Goal: Task Accomplishment & Management: Manage account settings

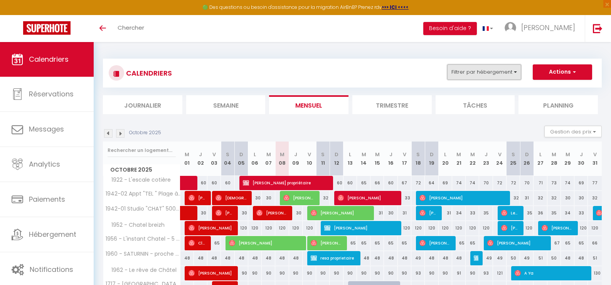
click at [516, 74] on button "Filtrer par hébergement" at bounding box center [484, 71] width 74 height 15
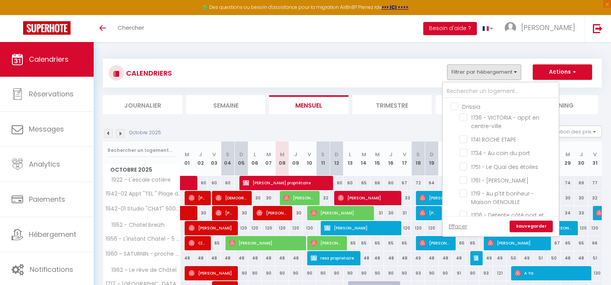
click at [455, 108] on input "Drissia" at bounding box center [509, 106] width 116 height 8
checkbox input "true"
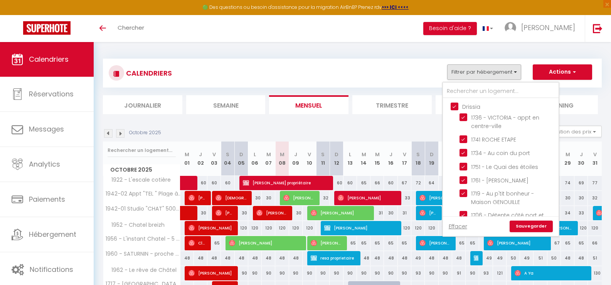
checkbox input "true"
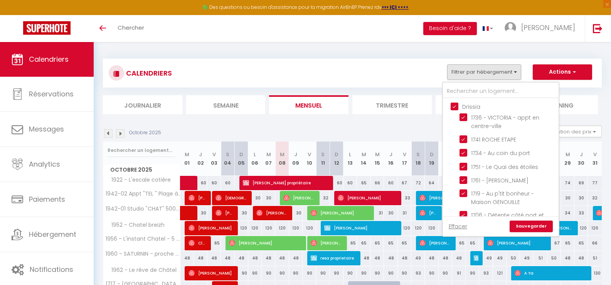
checkbox input "true"
checkbox input "false"
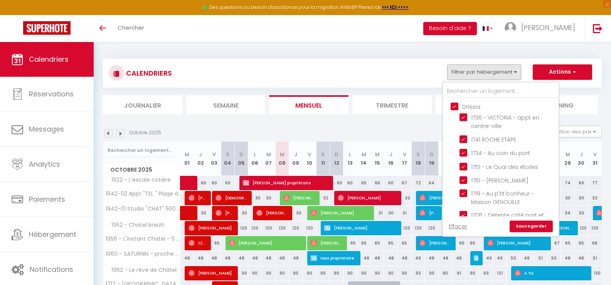
checkbox input "false"
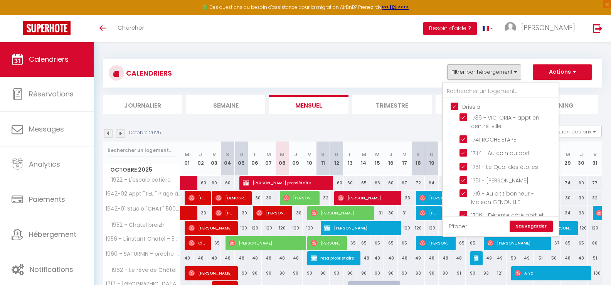
checkbox input "false"
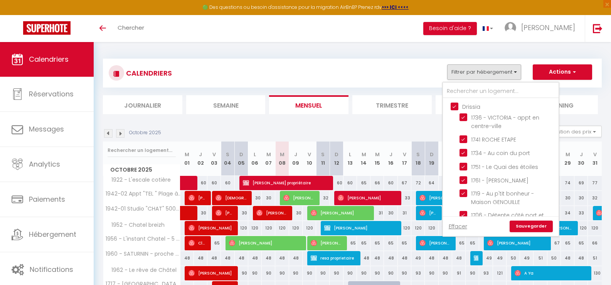
checkbox input "false"
checkbox input "true"
checkbox input "false"
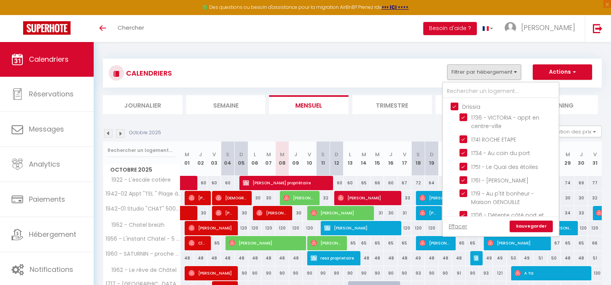
checkbox input "false"
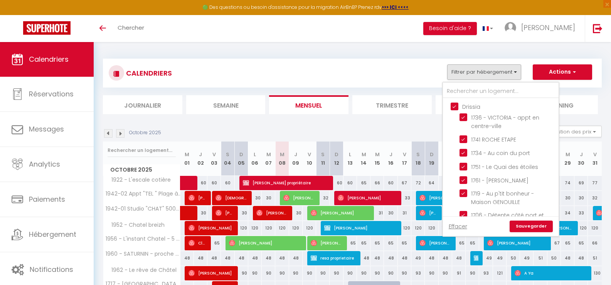
checkbox input "true"
checkbox input "false"
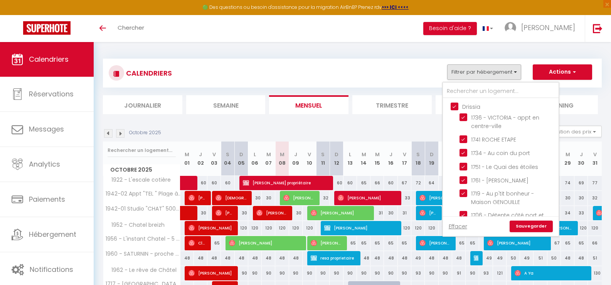
checkbox input "false"
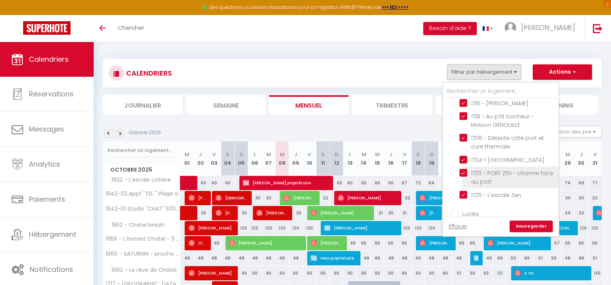
scroll to position [154, 0]
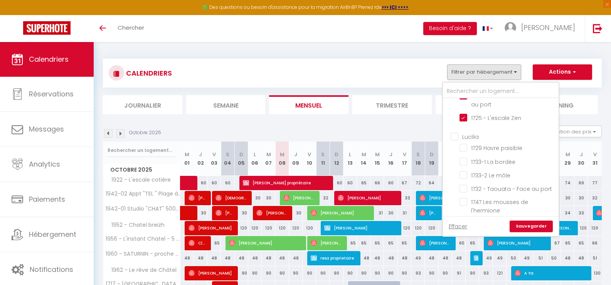
click at [455, 137] on input "Lucilia" at bounding box center [509, 136] width 116 height 8
checkbox input "true"
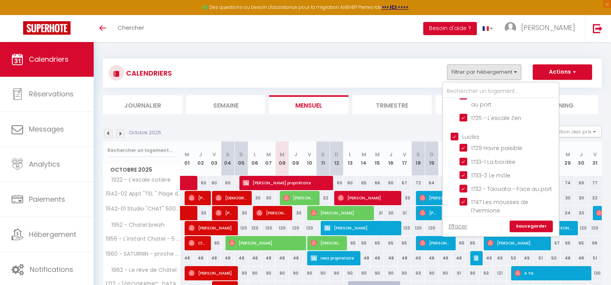
checkbox input "true"
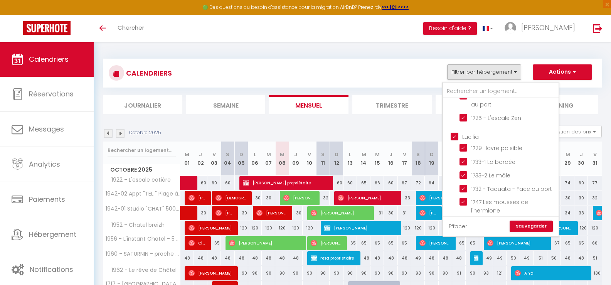
checkbox input "true"
checkbox input "false"
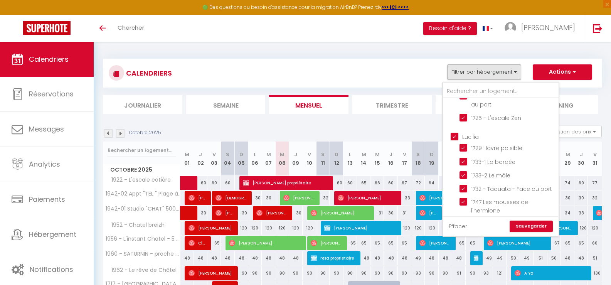
checkbox input "false"
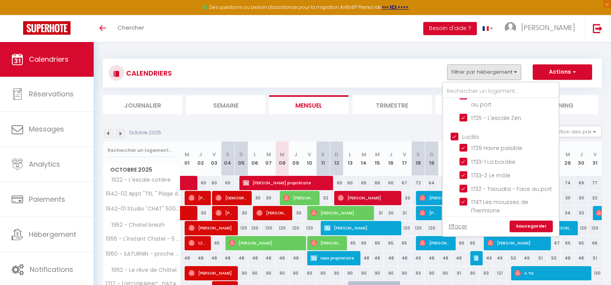
checkbox input "false"
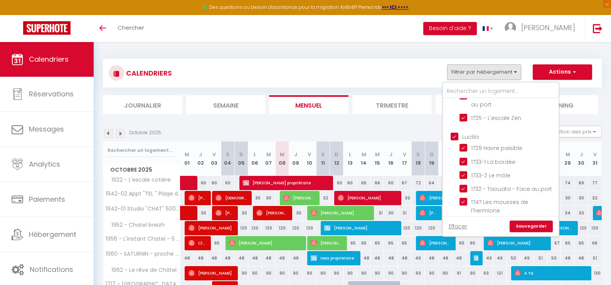
checkbox input "false"
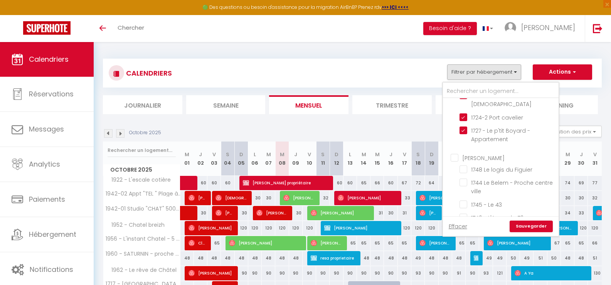
scroll to position [347, 0]
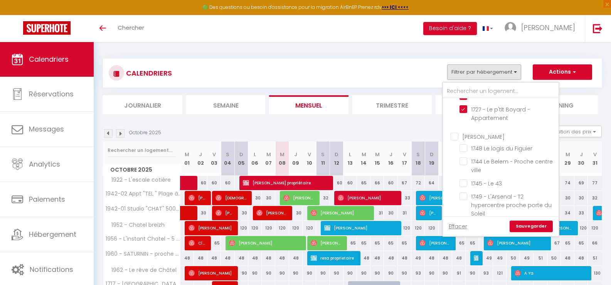
click at [456, 137] on input "[PERSON_NAME]" at bounding box center [509, 136] width 116 height 8
checkbox input "true"
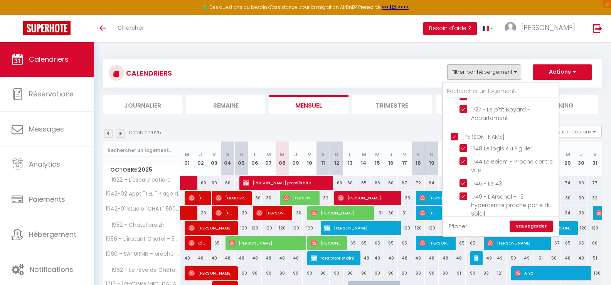
checkbox input "true"
checkbox input "false"
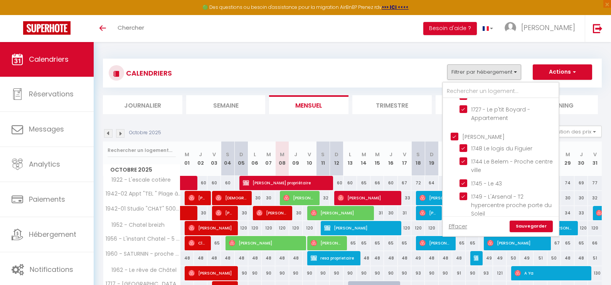
checkbox input "false"
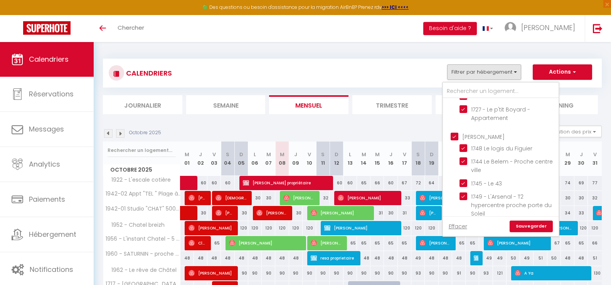
checkbox input "false"
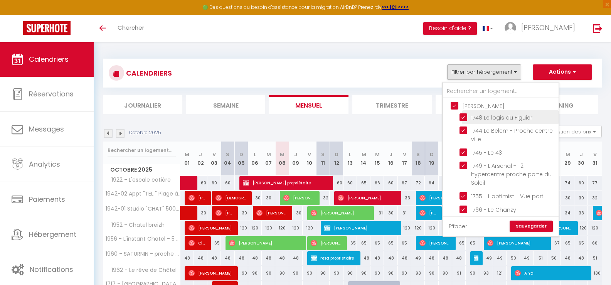
click at [463, 140] on ul "[PERSON_NAME] 1748 Le logis du Figuier 1744 Le Belem - Proche centre ville 1745…" at bounding box center [501, 159] width 116 height 123
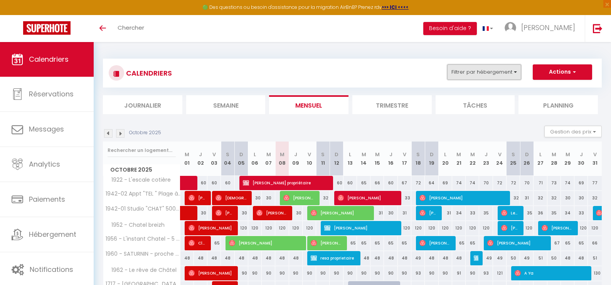
click at [514, 75] on button "Filtrer par hébergement" at bounding box center [484, 71] width 74 height 15
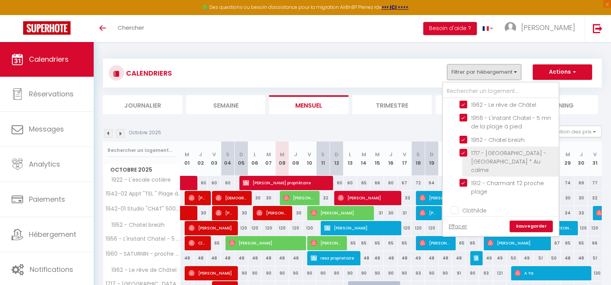
scroll to position [775, 0]
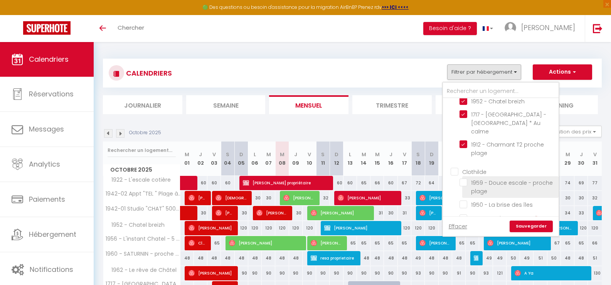
click at [464, 179] on input "1959 - Douce escale - proche plage" at bounding box center [508, 183] width 96 height 8
checkbox input "true"
checkbox input "false"
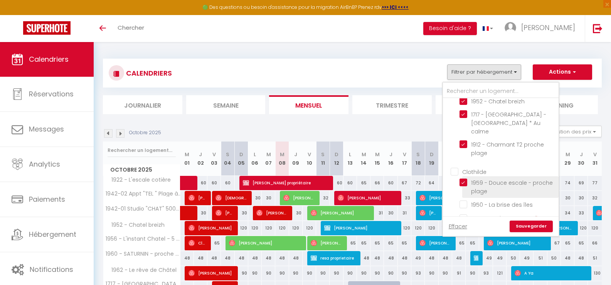
checkbox input "false"
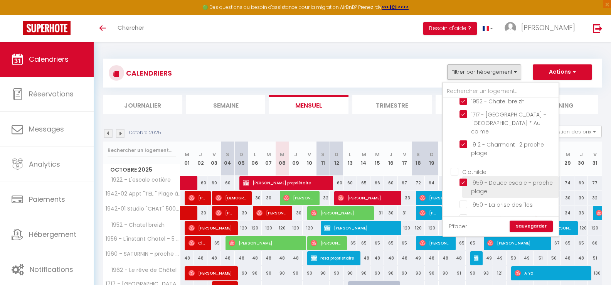
checkbox input "false"
click at [463, 200] on input "1950 - La brise des îles" at bounding box center [508, 204] width 96 height 8
checkbox input "true"
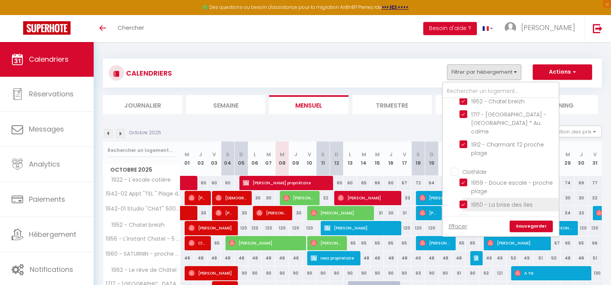
checkbox input "false"
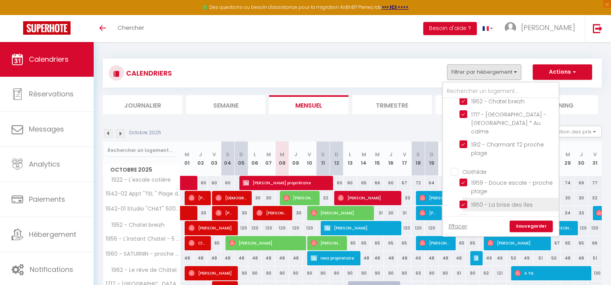
checkbox input "false"
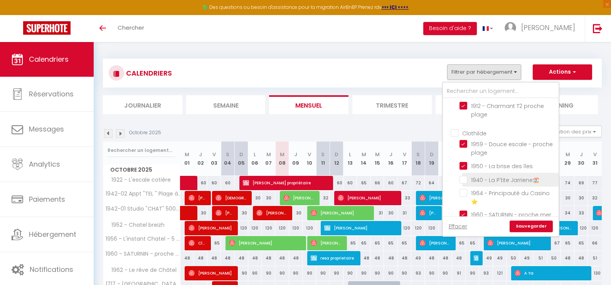
click at [465, 175] on input "1940 - La P'tite Jarriene🏖️" at bounding box center [508, 179] width 96 height 8
checkbox input "true"
checkbox input "false"
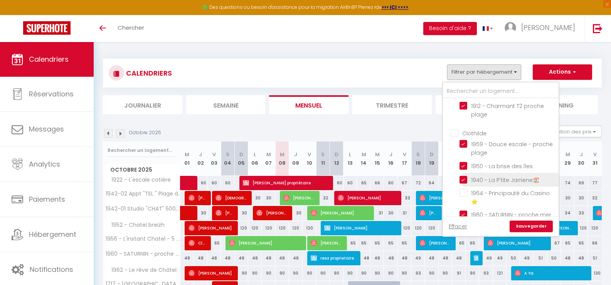
checkbox input "false"
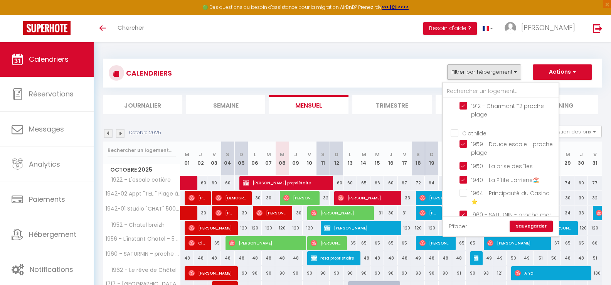
click at [460, 189] on ul "Clothilde 1959 - Douce escale - proche plage 1950 - [GEOGRAPHIC_DATA] des îles …" at bounding box center [501, 190] width 116 height 130
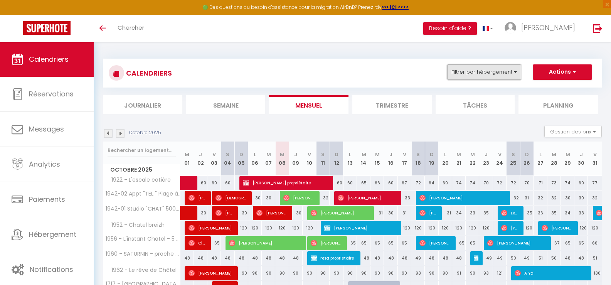
click at [517, 77] on button "Filtrer par hébergement" at bounding box center [484, 71] width 74 height 15
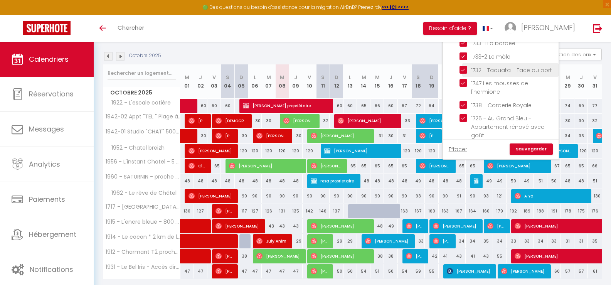
scroll to position [119, 0]
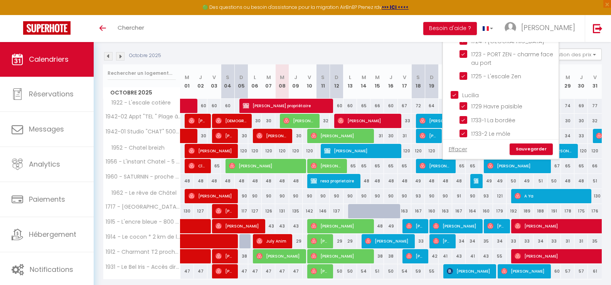
click at [427, 49] on div "Octobre 2025 Gestion des prix Nb Nuits minimum Règles Disponibilité" at bounding box center [352, 57] width 499 height 16
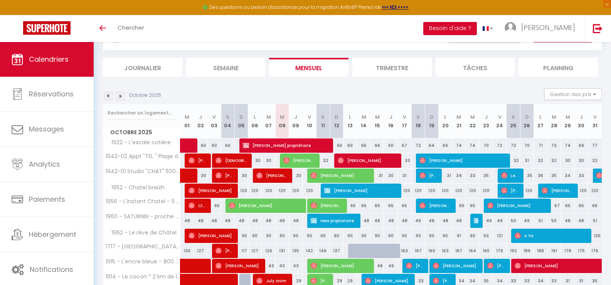
scroll to position [0, 0]
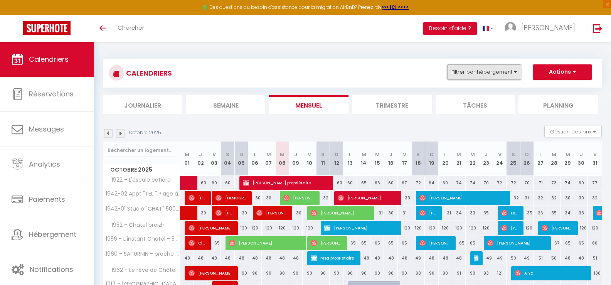
click at [515, 74] on button "Filtrer par hébergement" at bounding box center [484, 71] width 74 height 15
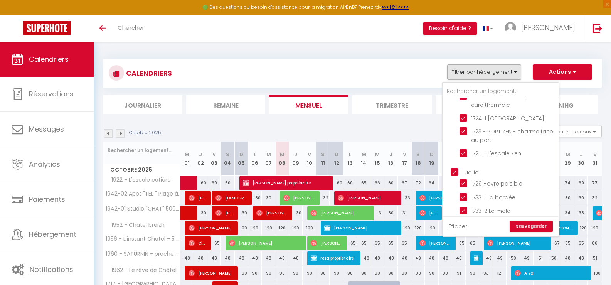
click at [534, 225] on link "Sauvegarder" at bounding box center [531, 227] width 43 height 12
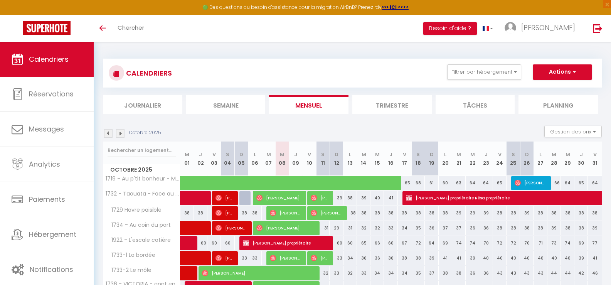
click at [556, 110] on li "Planning" at bounding box center [558, 104] width 79 height 19
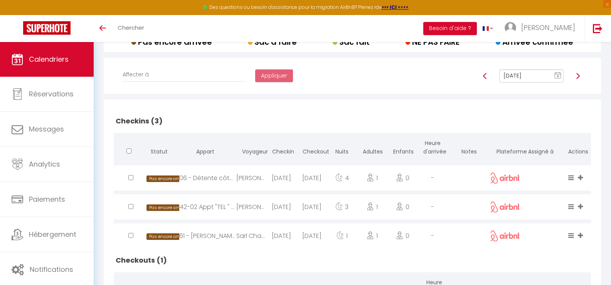
scroll to position [43, 0]
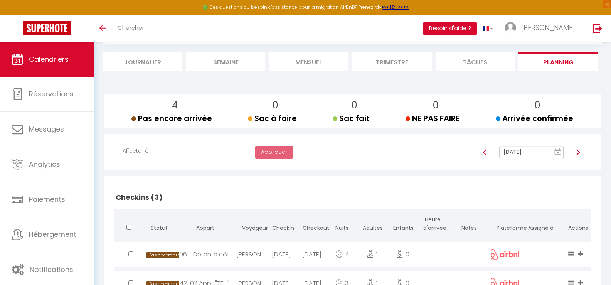
click at [578, 151] on img at bounding box center [578, 152] width 6 height 6
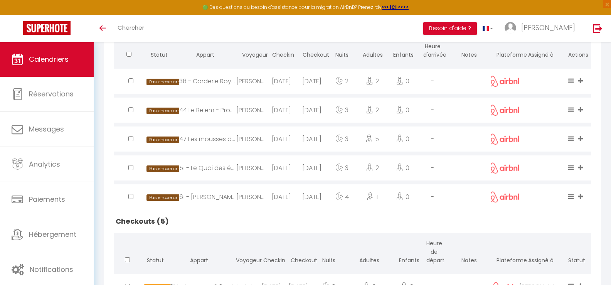
scroll to position [101, 0]
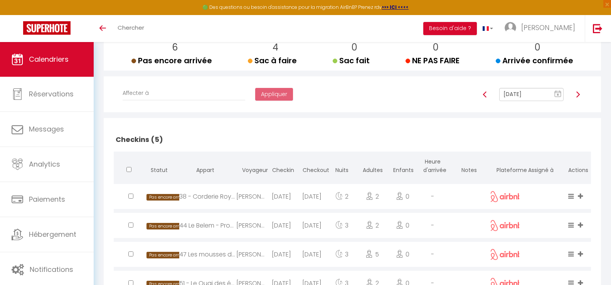
click at [581, 95] on img at bounding box center [578, 94] width 6 height 6
type input "[DATE]"
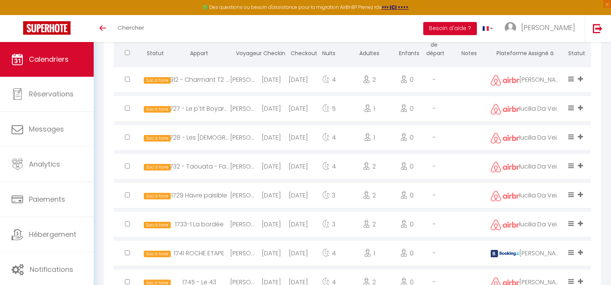
scroll to position [747, 0]
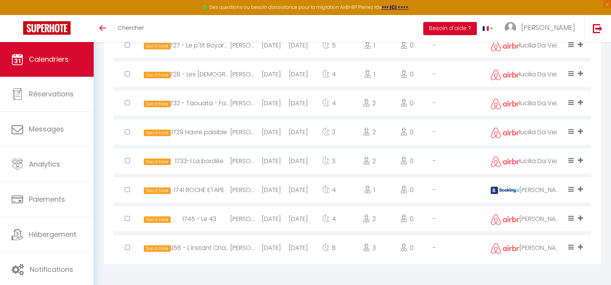
click at [273, 249] on div "[DATE]" at bounding box center [271, 247] width 27 height 25
select select "0"
select select "1"
select select
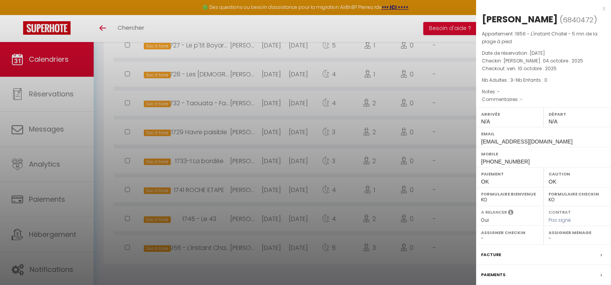
select select "49158"
click at [276, 249] on div at bounding box center [305, 142] width 611 height 285
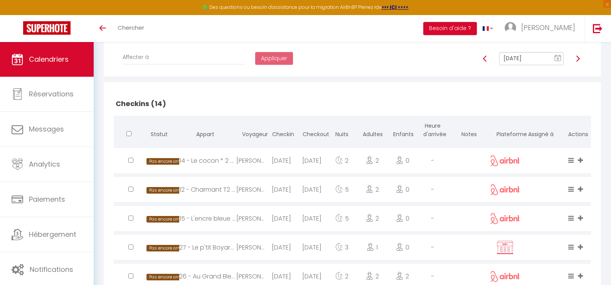
scroll to position [14, 0]
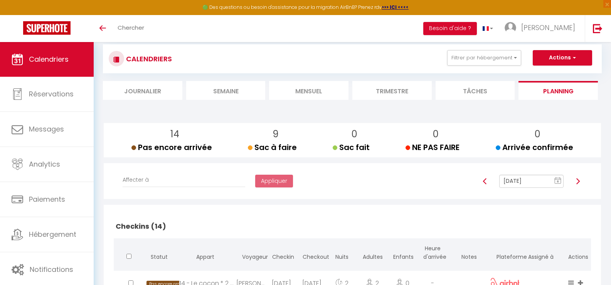
click at [579, 180] on img at bounding box center [578, 181] width 6 height 6
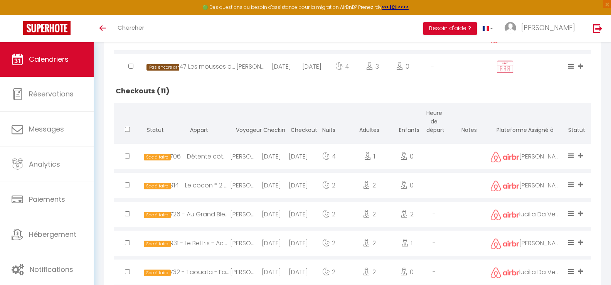
scroll to position [294, 0]
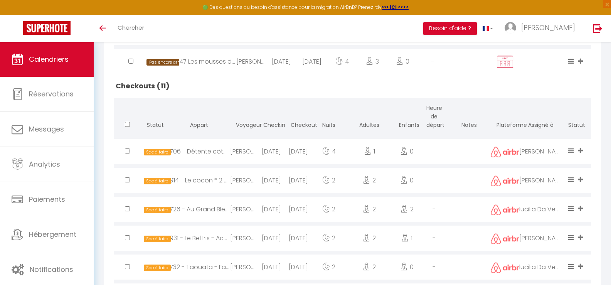
click at [265, 237] on div "[DATE]" at bounding box center [271, 238] width 27 height 25
click at [0, 0] on div at bounding box center [0, 0] width 0 height 0
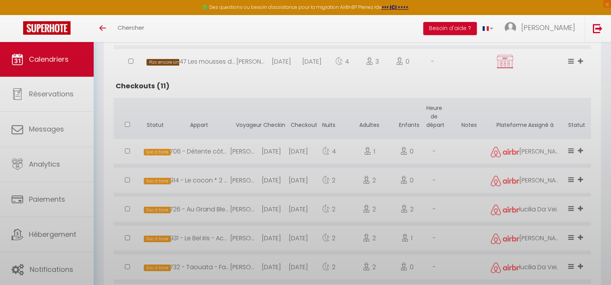
click at [265, 235] on div at bounding box center [305, 142] width 611 height 285
click at [265, 234] on body "🟢 Des questions ou besoin d'assistance pour la migration AirBnB? Prenez rdv >>>…" at bounding box center [305, 113] width 611 height 730
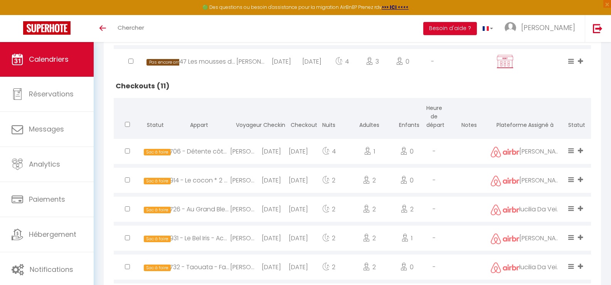
click at [251, 236] on div "[PERSON_NAME]" at bounding box center [243, 238] width 27 height 25
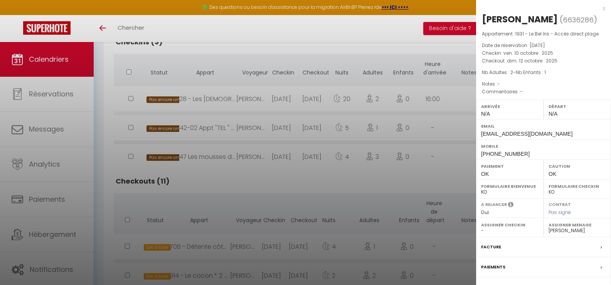
scroll to position [140, 0]
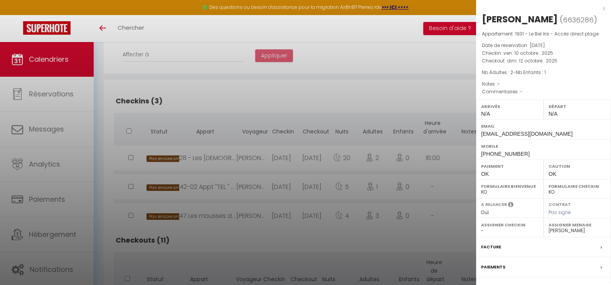
click at [411, 66] on div at bounding box center [305, 142] width 611 height 285
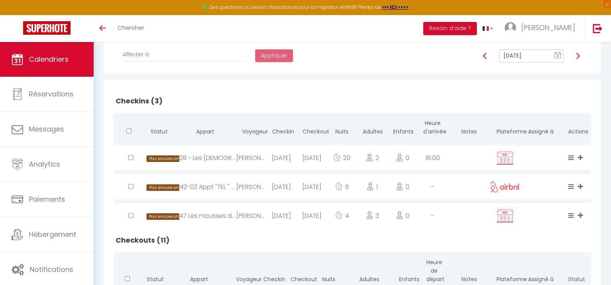
click at [579, 55] on img at bounding box center [578, 56] width 6 height 6
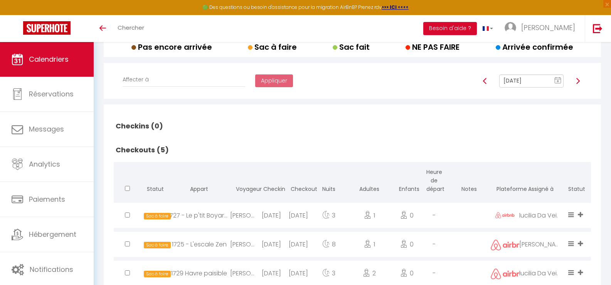
scroll to position [198, 0]
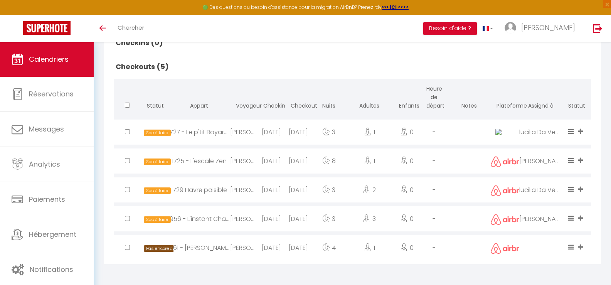
click at [259, 216] on div "[DATE]" at bounding box center [271, 218] width 27 height 25
click at [0, 0] on div at bounding box center [0, 0] width 0 height 0
click at [270, 220] on div "[DATE]" at bounding box center [271, 218] width 27 height 25
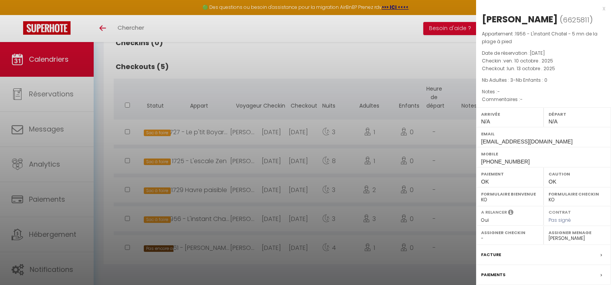
click at [270, 220] on div at bounding box center [305, 142] width 611 height 285
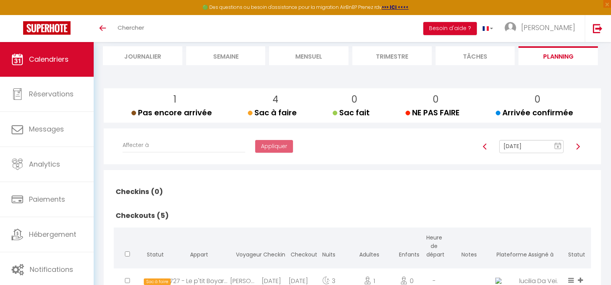
scroll to position [0, 0]
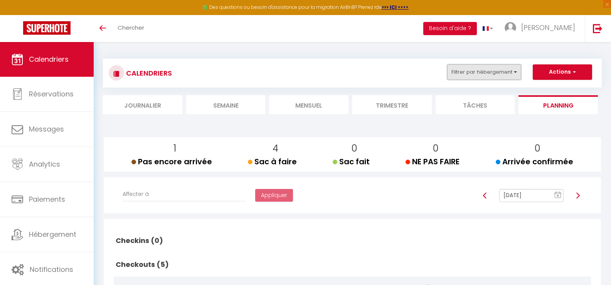
click at [519, 74] on button "Filtrer par hébergement" at bounding box center [484, 71] width 74 height 15
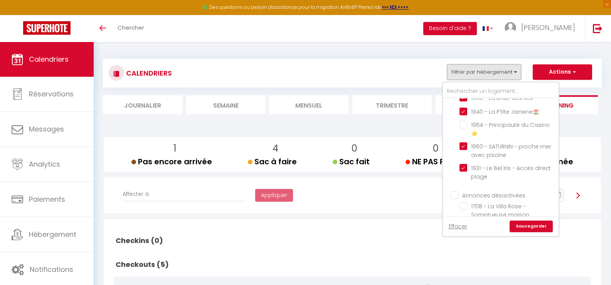
scroll to position [890, 0]
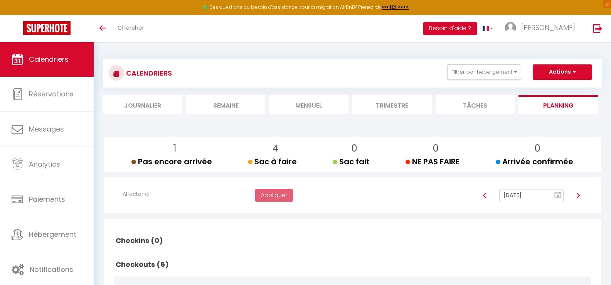
click at [579, 195] on img at bounding box center [578, 195] width 6 height 6
type input "[DATE]"
checkbox input "false"
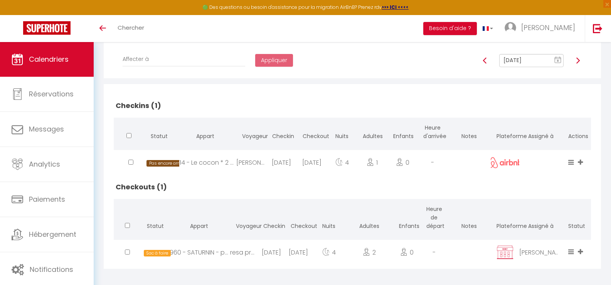
scroll to position [140, 0]
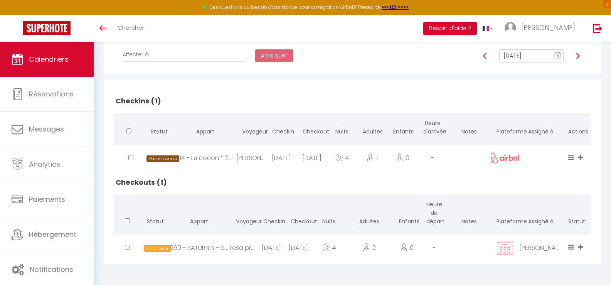
click at [307, 249] on div "[DATE]" at bounding box center [298, 247] width 27 height 25
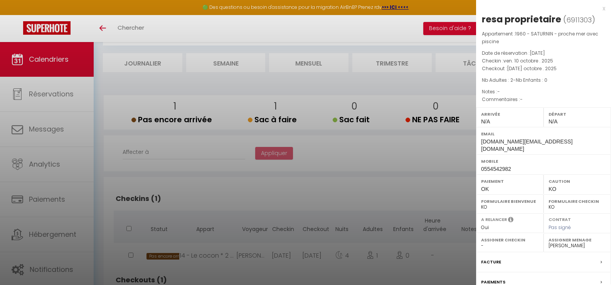
scroll to position [116, 0]
